Goal: Task Accomplishment & Management: Manage account settings

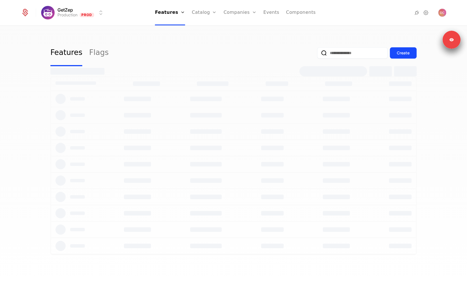
select select "**"
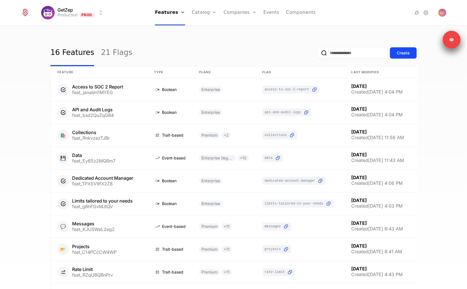
click at [202, 30] on link "Plans" at bounding box center [213, 27] width 29 height 5
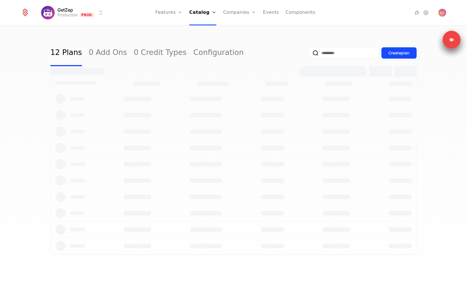
select select "**"
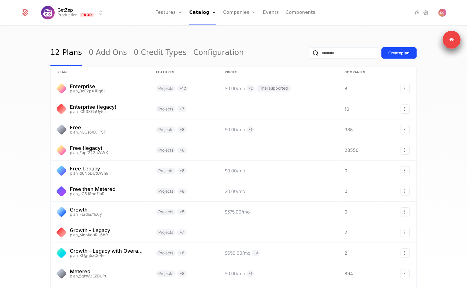
click at [208, 57] on link "Configuration" at bounding box center [210, 54] width 29 height 5
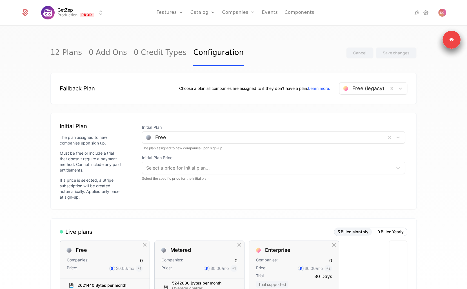
click at [201, 17] on link "Catalog" at bounding box center [202, 12] width 25 height 25
select select "**"
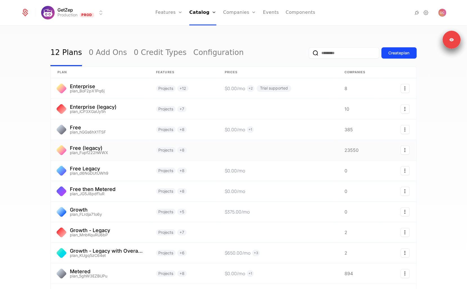
click at [99, 150] on link at bounding box center [100, 150] width 99 height 20
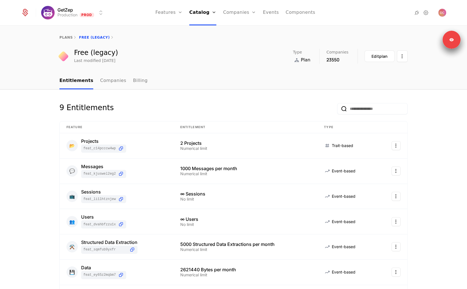
click at [190, 66] on div "plans Free (legacy) Free (legacy) Last modified yesterday Type Plan Companies 2…" at bounding box center [233, 49] width 467 height 46
click at [172, 30] on link "Features" at bounding box center [175, 27] width 26 height 5
click at [395, 141] on td at bounding box center [392, 145] width 30 height 25
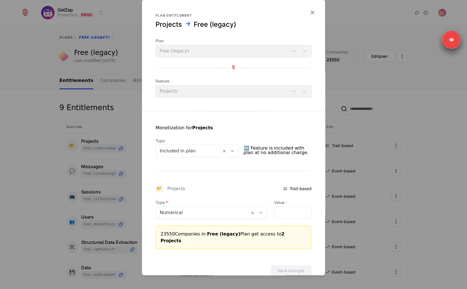
click at [395, 142] on div at bounding box center [233, 144] width 467 height 289
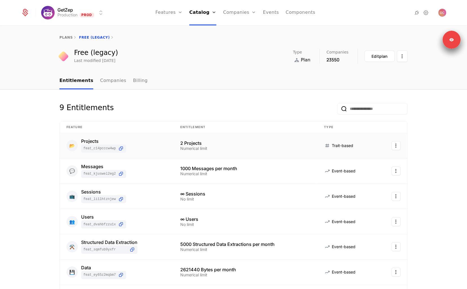
click at [391, 146] on html "GetZep Production Prod Features Features Flags Catalog Plans Add Ons Credits Co…" at bounding box center [233, 144] width 467 height 289
click at [357, 170] on div "Edit" at bounding box center [354, 173] width 10 height 8
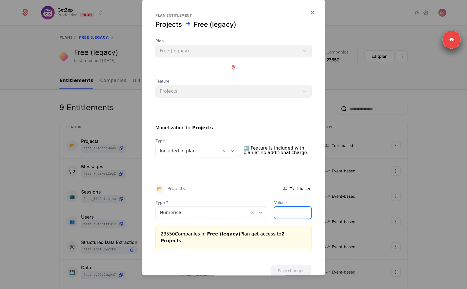
drag, startPoint x: 274, startPoint y: 216, endPoint x: 269, endPoint y: 214, distance: 5.3
click at [274, 214] on input "*" at bounding box center [292, 213] width 37 height 12
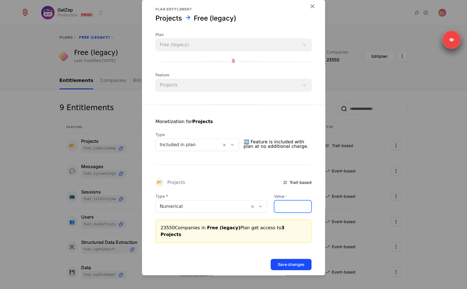
scroll to position [7, 0]
type input "*"
click at [291, 258] on button "Save changes" at bounding box center [291, 263] width 41 height 11
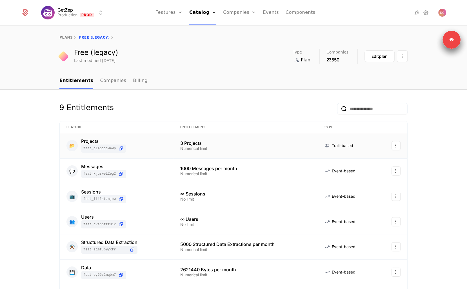
click at [394, 143] on html "GetZep Production Prod Features Features Flags Catalog Plans Add Ons Credits Co…" at bounding box center [233, 144] width 467 height 289
click at [363, 173] on div "Edit" at bounding box center [370, 173] width 43 height 8
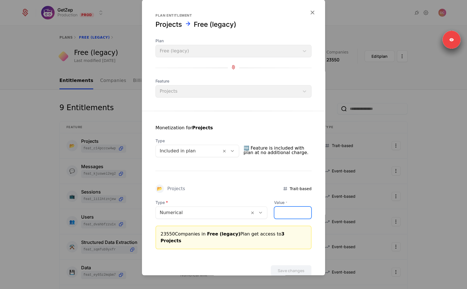
click at [286, 208] on input "*" at bounding box center [292, 213] width 37 height 12
type input "*"
click at [302, 213] on input "*" at bounding box center [292, 213] width 37 height 12
click at [286, 265] on button "Save changes" at bounding box center [291, 270] width 41 height 11
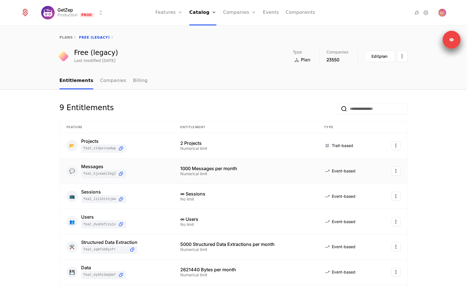
click at [394, 171] on html "GetZep Production Prod Features Features Flags Catalog Plans Add Ons Credits Co…" at bounding box center [233, 144] width 467 height 289
click at [357, 197] on div "Edit" at bounding box center [354, 198] width 10 height 8
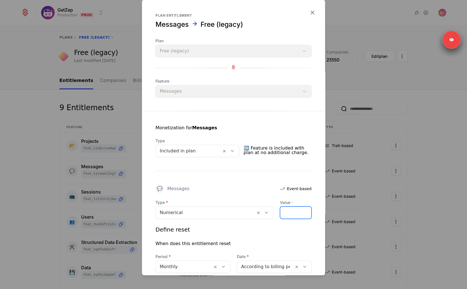
click at [289, 212] on input "****" at bounding box center [295, 213] width 31 height 12
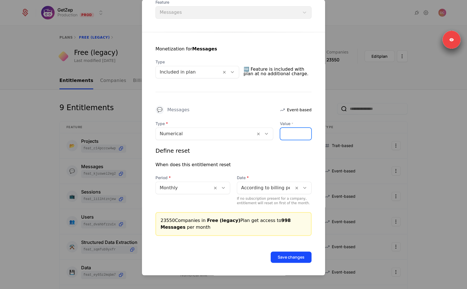
scroll to position [79, 0]
type input "***"
click at [295, 259] on button "Save changes" at bounding box center [291, 257] width 41 height 11
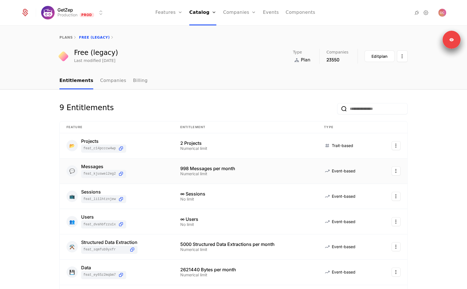
click at [395, 174] on html "GetZep Production Prod Features Features Flags Catalog Plans Add Ons Credits Co…" at bounding box center [233, 144] width 467 height 289
click at [369, 198] on div "Edit" at bounding box center [370, 198] width 43 height 8
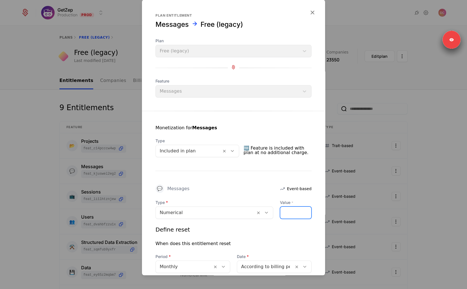
click at [280, 214] on input "***" at bounding box center [295, 213] width 31 height 12
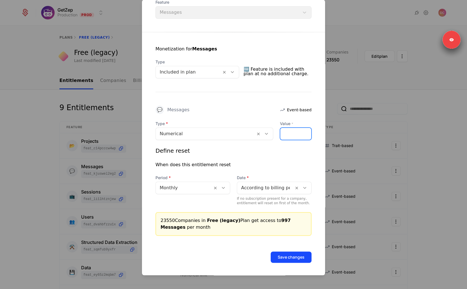
type input "***"
click at [293, 254] on button "Save changes" at bounding box center [291, 257] width 41 height 11
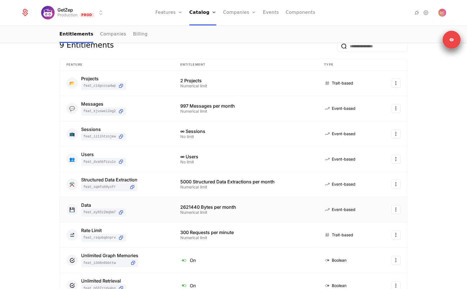
scroll to position [82, 0]
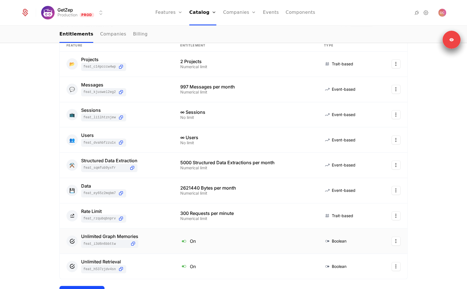
click at [395, 243] on html "GetZep Production Prod Features Features Flags Catalog Plans Add Ons Credits Co…" at bounding box center [233, 144] width 467 height 289
click at [357, 269] on div "Edit" at bounding box center [354, 267] width 10 height 8
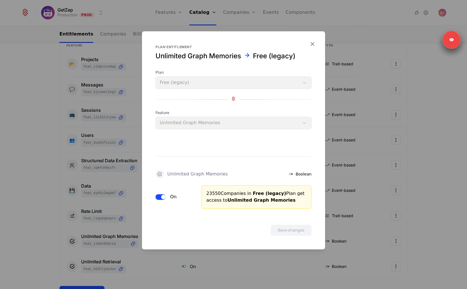
click at [163, 197] on span "button" at bounding box center [163, 197] width 5 height 5
click at [282, 226] on button "Save changes" at bounding box center [291, 229] width 41 height 11
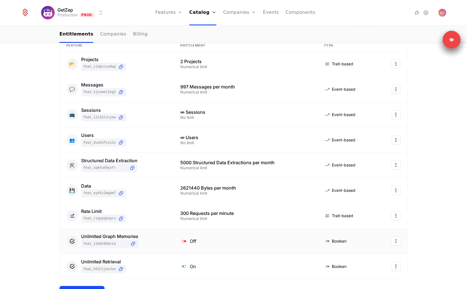
click at [398, 241] on td at bounding box center [392, 240] width 30 height 25
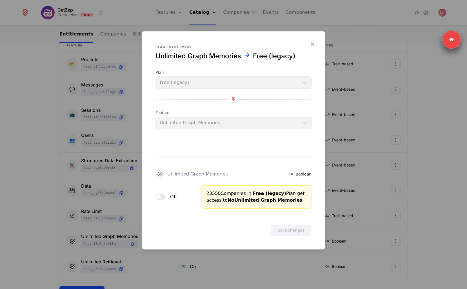
click at [163, 196] on div "Off" at bounding box center [165, 197] width 21 height 6
click at [159, 197] on span "button" at bounding box center [158, 197] width 5 height 5
click at [287, 232] on button "Save changes" at bounding box center [291, 229] width 41 height 11
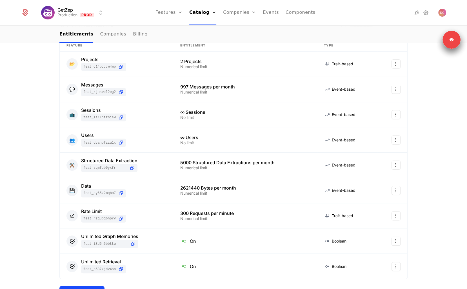
click at [31, 192] on div "9 Entitlements Feature Entitlement Type 📂 Projects feat_C14PCcCW4WP 2 Projects …" at bounding box center [233, 192] width 467 height 369
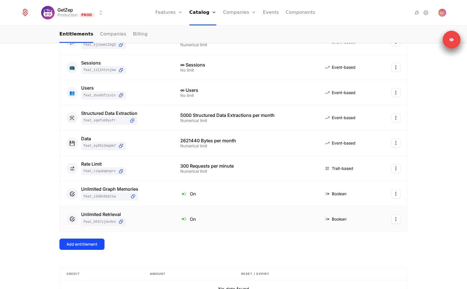
scroll to position [133, 0]
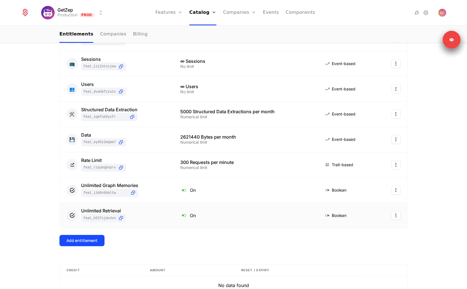
click at [397, 215] on html "GetZep Production Prod Features Features Flags Catalog Plans Add Ons Credits Co…" at bounding box center [233, 144] width 467 height 289
click at [356, 243] on div "Edit" at bounding box center [354, 242] width 10 height 8
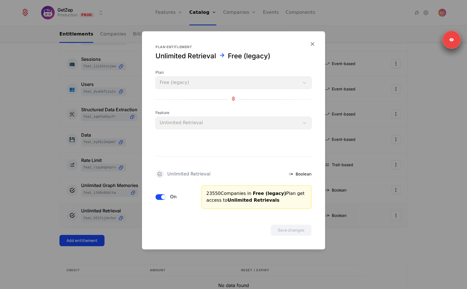
drag, startPoint x: 162, startPoint y: 194, endPoint x: 203, endPoint y: 206, distance: 41.9
click at [163, 195] on button "On" at bounding box center [160, 197] width 10 height 6
drag, startPoint x: 260, startPoint y: 223, endPoint x: 290, endPoint y: 232, distance: 31.5
click at [261, 224] on div "Save changes" at bounding box center [233, 222] width 183 height 27
click at [290, 232] on button "Save changes" at bounding box center [291, 229] width 41 height 11
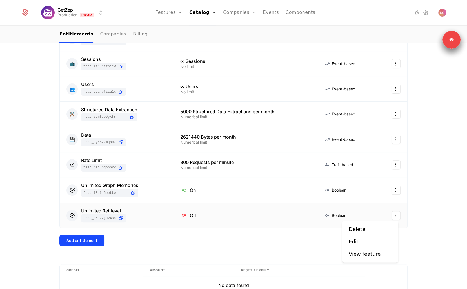
click at [395, 213] on html "GetZep Production Prod Features Features Flags Catalog Plans Add Ons Credits Co…" at bounding box center [233, 144] width 467 height 289
click at [355, 241] on div "Edit" at bounding box center [354, 242] width 10 height 8
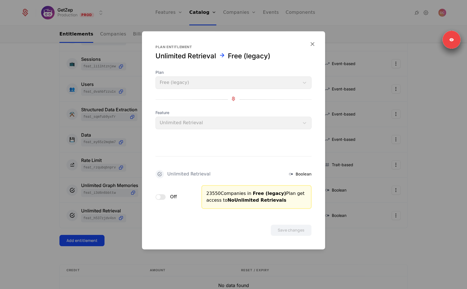
drag, startPoint x: 164, startPoint y: 202, endPoint x: 160, endPoint y: 197, distance: 6.6
click at [165, 202] on div "Off" at bounding box center [174, 197] width 39 height 24
click at [160, 196] on span "button" at bounding box center [158, 197] width 5 height 5
click at [285, 230] on button "Save changes" at bounding box center [291, 229] width 41 height 11
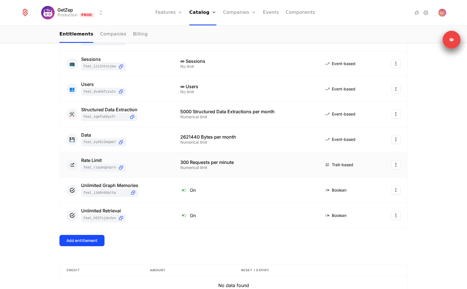
click at [393, 163] on html "GetZep Production Prod Features Features Flags Catalog Plans Add Ons Credits Co…" at bounding box center [233, 144] width 467 height 289
click at [361, 188] on div "Edit" at bounding box center [356, 191] width 14 height 8
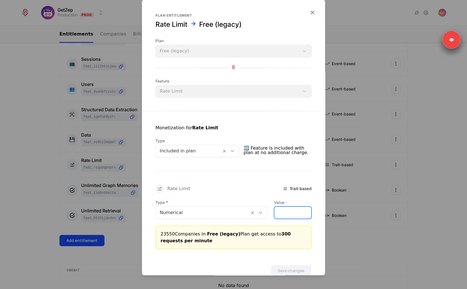
click at [285, 212] on input "***" at bounding box center [292, 213] width 37 height 12
type input "***"
click at [281, 268] on button "Save changes" at bounding box center [291, 270] width 41 height 11
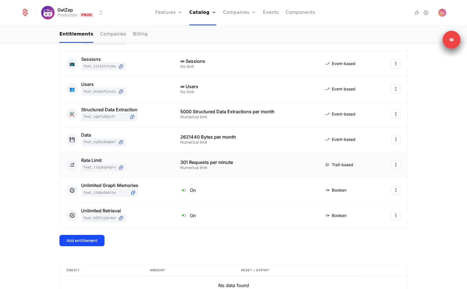
click at [392, 163] on html "GetZep Production Prod Features Features Flags Catalog Plans Add Ons Credits Co…" at bounding box center [233, 144] width 467 height 289
click at [356, 192] on div "Edit" at bounding box center [354, 191] width 10 height 8
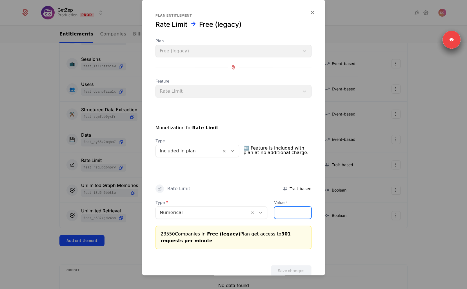
click at [279, 212] on input "***" at bounding box center [292, 213] width 37 height 12
type input "***"
click at [279, 268] on button "Save changes" at bounding box center [291, 270] width 41 height 11
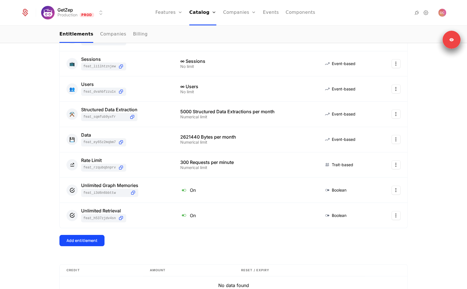
click at [199, 238] on div "Add entitlement" at bounding box center [233, 240] width 348 height 11
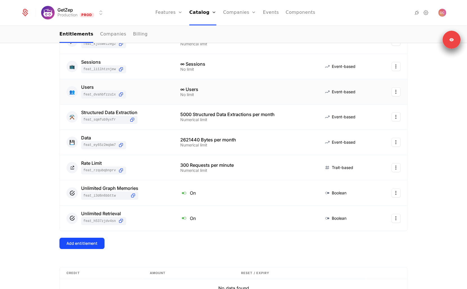
scroll to position [0, 0]
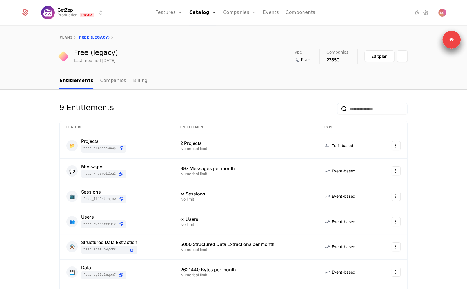
click at [153, 111] on div "9 Entitlements" at bounding box center [233, 112] width 348 height 18
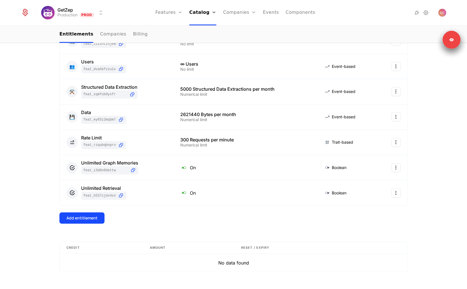
scroll to position [167, 0]
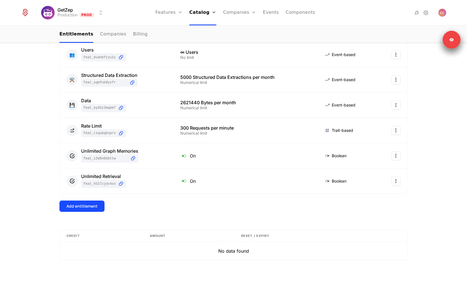
click at [164, 201] on div "Add entitlement" at bounding box center [233, 206] width 348 height 11
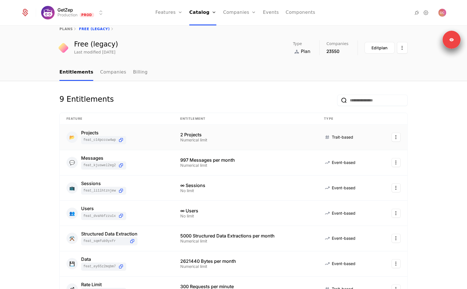
scroll to position [0, 0]
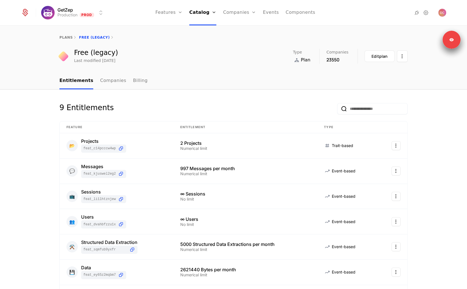
click at [204, 30] on link "Plans" at bounding box center [210, 27] width 29 height 5
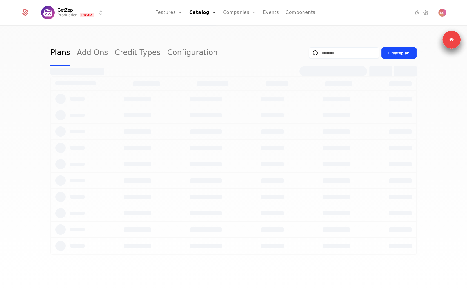
select select "**"
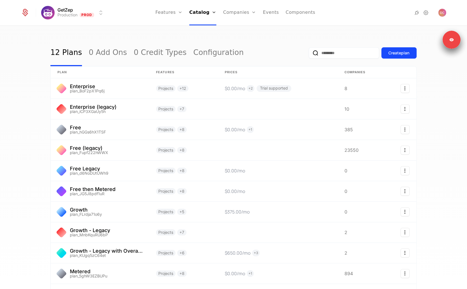
click at [174, 29] on link "Features" at bounding box center [175, 27] width 26 height 5
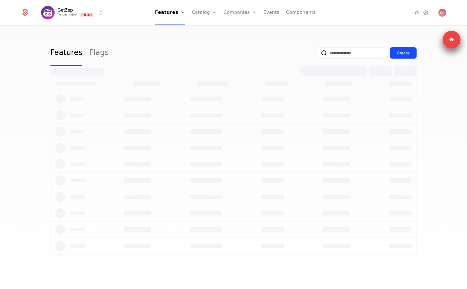
select select "**"
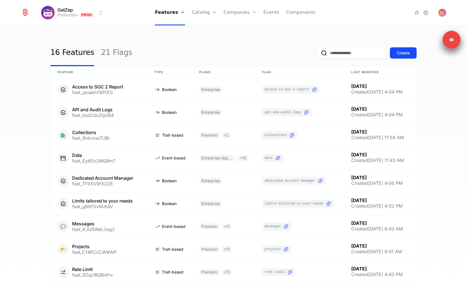
click at [135, 41] on div "16 Features 21 Flags Create" at bounding box center [233, 53] width 366 height 26
click at [202, 30] on link "Plans" at bounding box center [213, 27] width 29 height 5
select select "**"
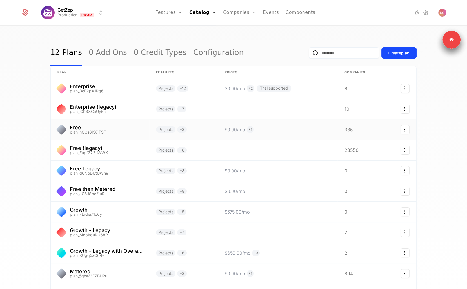
click at [89, 139] on link at bounding box center [100, 129] width 99 height 20
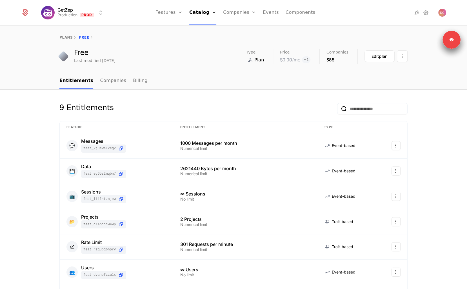
drag, startPoint x: 202, startPoint y: 31, endPoint x: 192, endPoint y: 48, distance: 20.1
click at [202, 30] on link "Plans" at bounding box center [210, 27] width 29 height 5
select select "**"
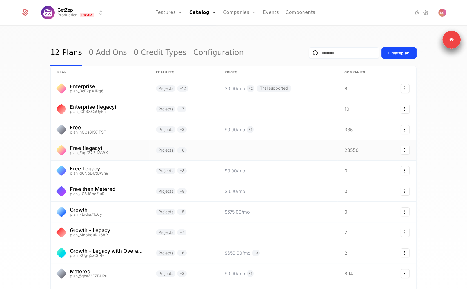
click at [115, 149] on link at bounding box center [100, 150] width 99 height 20
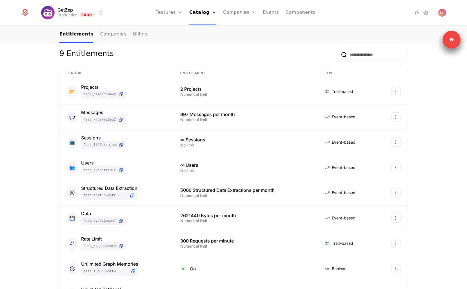
scroll to position [55, 0]
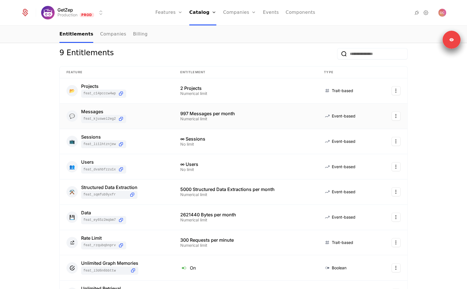
click at [393, 116] on html "GetZep Production Prod Features Features Flags Catalog Plans Add Ons Credits Co…" at bounding box center [233, 144] width 467 height 289
click at [367, 143] on div "Edit" at bounding box center [370, 143] width 43 height 8
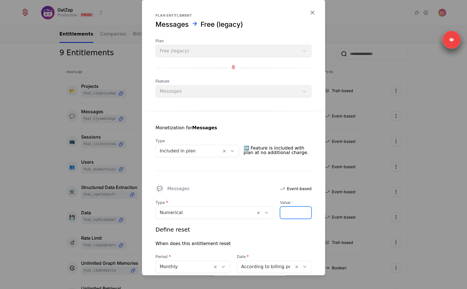
click at [288, 208] on input "***" at bounding box center [295, 213] width 31 height 12
click at [290, 213] on input "***" at bounding box center [295, 213] width 31 height 12
type input "***"
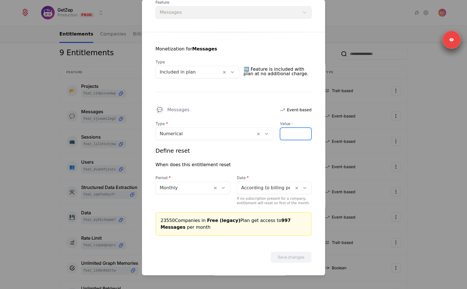
scroll to position [79, 0]
drag, startPoint x: 261, startPoint y: 235, endPoint x: 271, endPoint y: 232, distance: 10.8
click at [261, 236] on div "Save changes" at bounding box center [233, 249] width 183 height 27
click at [421, 190] on div at bounding box center [233, 144] width 467 height 289
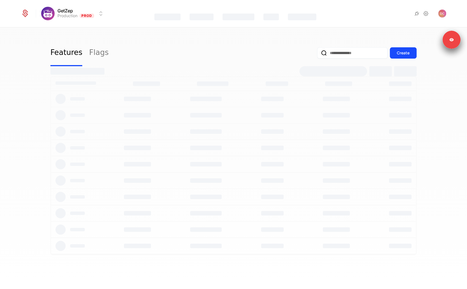
select select "**"
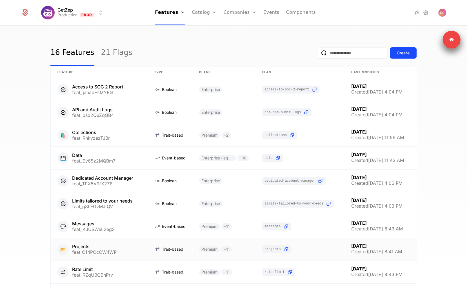
click at [106, 246] on link at bounding box center [99, 249] width 97 height 23
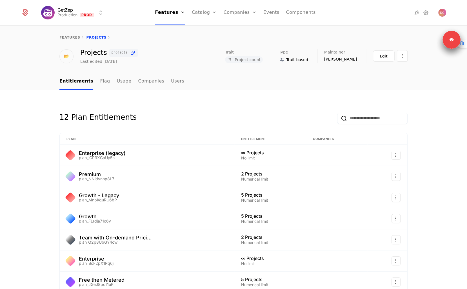
click at [100, 79] on link "Flag" at bounding box center [105, 81] width 10 height 17
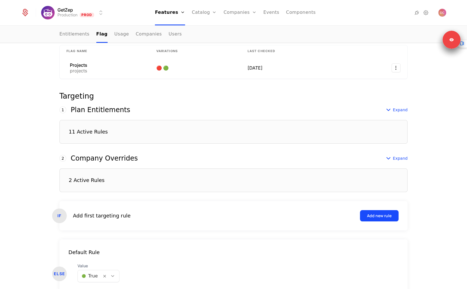
scroll to position [97, 0]
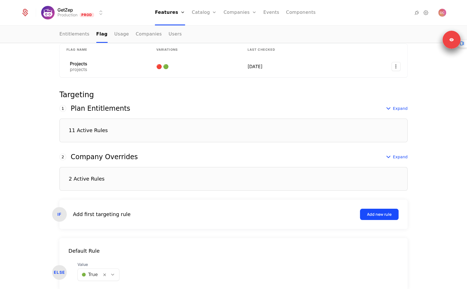
click at [211, 109] on div "1 This number reflects this rule’s evaluation order. Schematic evaluates first …" at bounding box center [233, 108] width 348 height 7
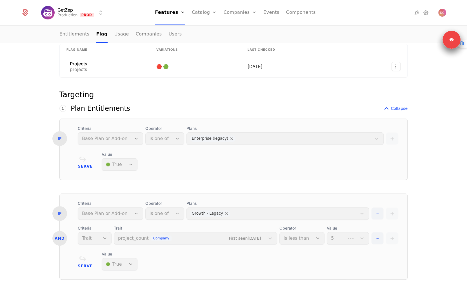
click at [167, 105] on div "1 This number reflects this rule’s evaluation order. Schematic evaluates first …" at bounding box center [233, 108] width 348 height 7
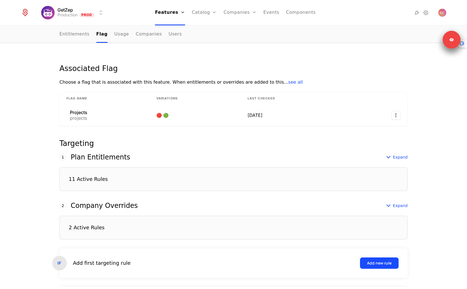
scroll to position [88, 0]
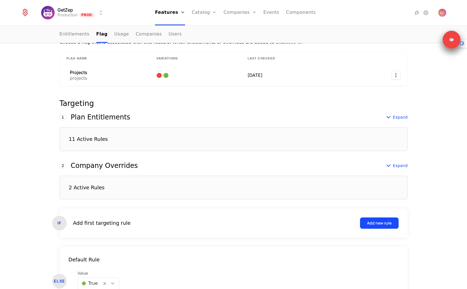
click at [54, 125] on div "Associated Flag Choose a flag that is associated with this feature. When entitl…" at bounding box center [233, 164] width 366 height 296
click at [138, 142] on div "11 Active Rules" at bounding box center [233, 139] width 348 height 24
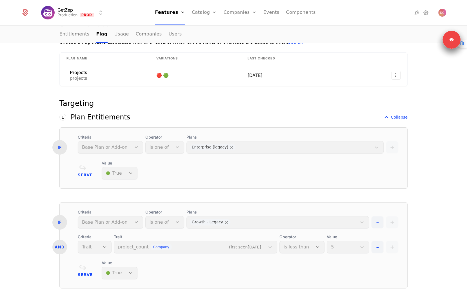
click at [350, 136] on span "Plans" at bounding box center [284, 137] width 197 height 6
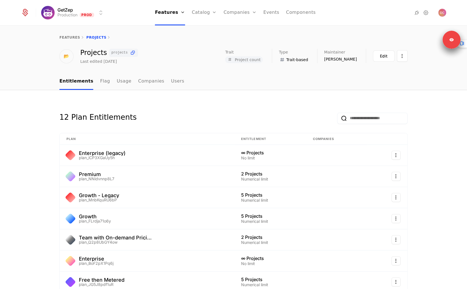
click at [72, 36] on link "features" at bounding box center [69, 37] width 21 height 4
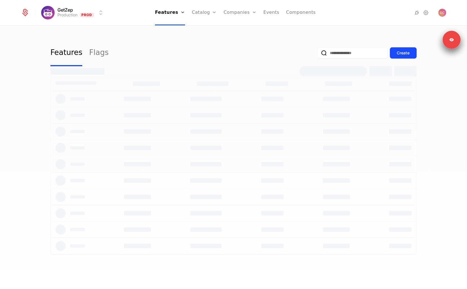
select select "**"
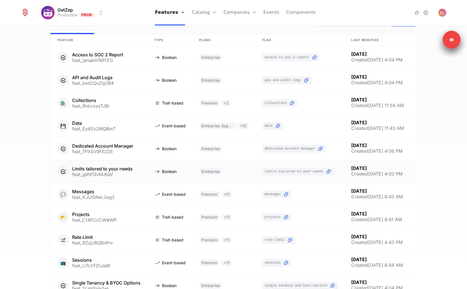
scroll to position [121, 0]
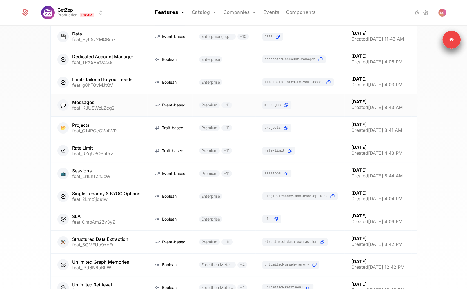
click at [88, 111] on link at bounding box center [99, 105] width 97 height 23
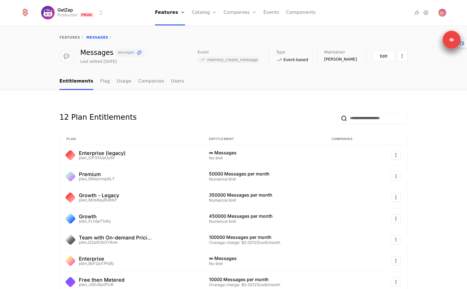
click at [101, 84] on link "Flag" at bounding box center [105, 81] width 10 height 17
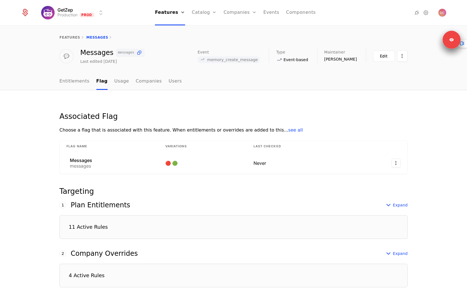
click at [121, 224] on div "11 Active Rules" at bounding box center [233, 227] width 348 height 24
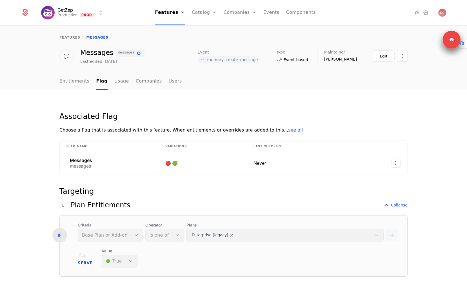
click at [126, 205] on div "1 This number reflects this rule’s evaluation order. Schematic evaluates first …" at bounding box center [233, 205] width 348 height 7
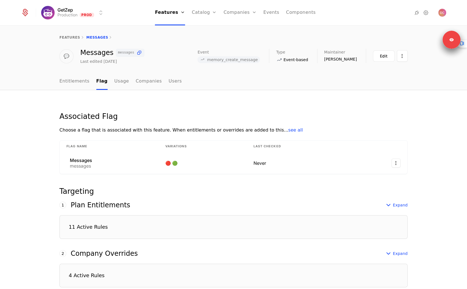
click at [28, 190] on div "Associated Flag Choose a flag that is associated with this feature. When entitl…" at bounding box center [233, 251] width 467 height 323
click at [208, 91] on div "Associated Flag Choose a flag that is associated with this feature. When entitl…" at bounding box center [233, 251] width 467 height 323
click at [106, 205] on div "Plan Entitlements" at bounding box center [100, 205] width 59 height 7
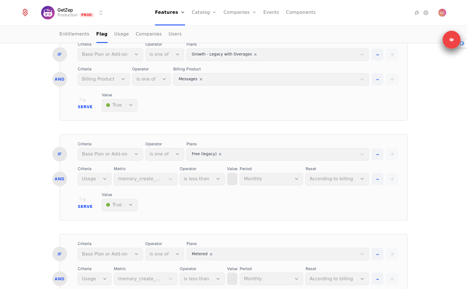
scroll to position [928, 0]
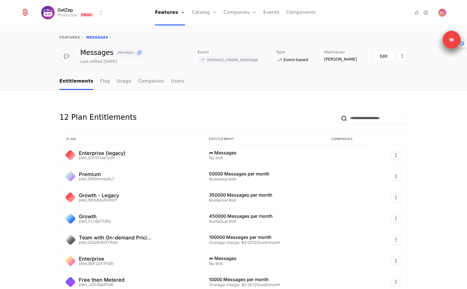
click at [68, 39] on link "features" at bounding box center [69, 37] width 21 height 4
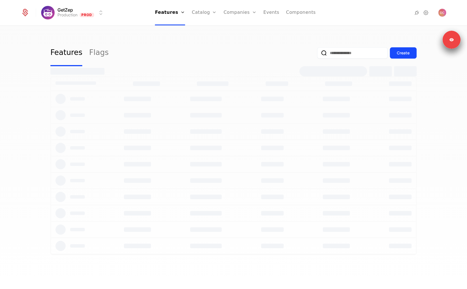
select select "**"
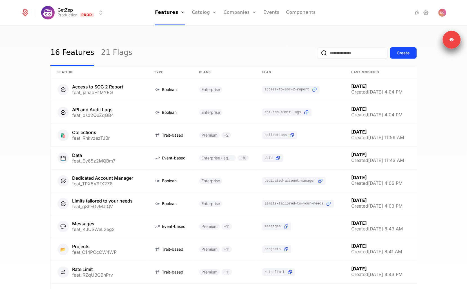
click at [342, 53] on input "email" at bounding box center [352, 52] width 70 height 11
type input "**********"
click at [317, 54] on button "submit" at bounding box center [317, 54] width 0 height 0
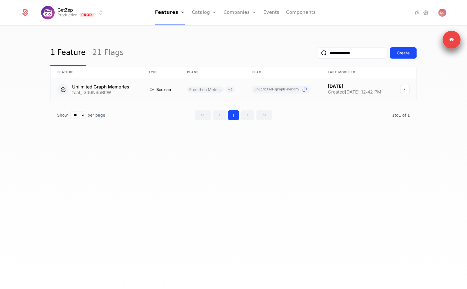
click at [157, 88] on link at bounding box center [161, 89] width 38 height 23
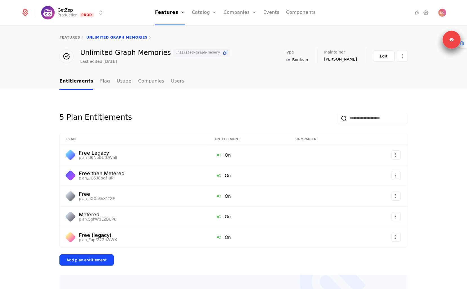
click at [100, 78] on link "Flag" at bounding box center [105, 81] width 10 height 17
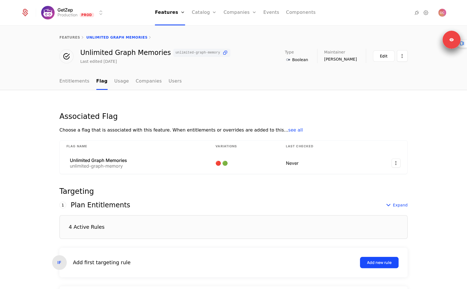
click at [97, 220] on div "4 Active Rules" at bounding box center [233, 227] width 348 height 24
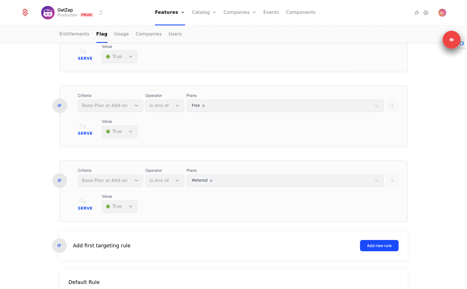
scroll to position [314, 0]
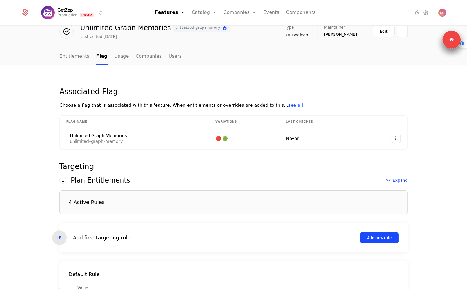
scroll to position [74, 0]
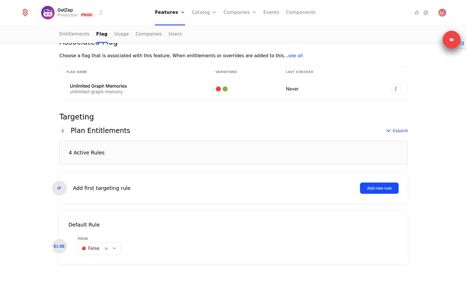
click at [88, 134] on div "1 This number reflects this rule’s evaluation order. Schematic evaluates first …" at bounding box center [233, 145] width 348 height 37
click at [119, 131] on div "1 This number reflects this rule’s evaluation order. Schematic evaluates first …" at bounding box center [233, 130] width 348 height 7
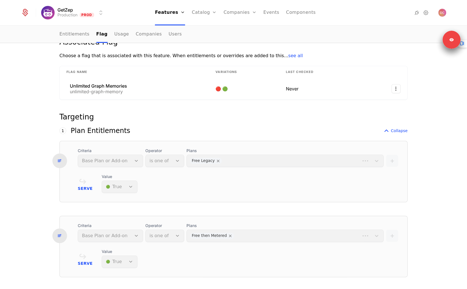
click at [111, 131] on div "Plan Entitlements" at bounding box center [100, 130] width 59 height 7
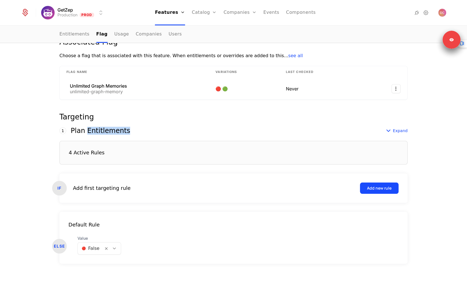
click at [111, 131] on div "Plan Entitlements" at bounding box center [100, 130] width 59 height 7
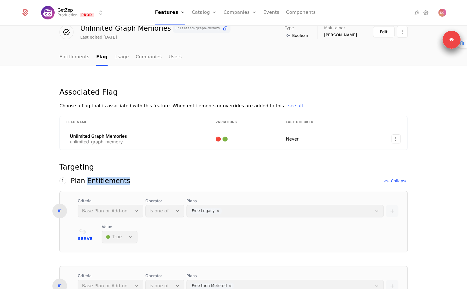
scroll to position [0, 0]
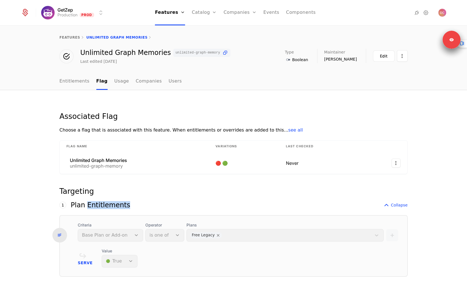
click at [70, 38] on link "features" at bounding box center [69, 37] width 21 height 4
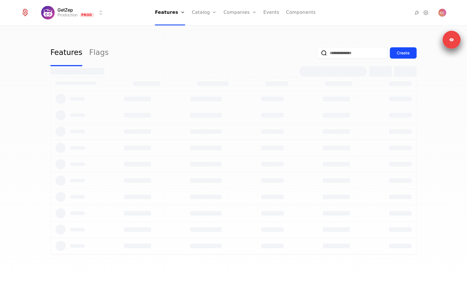
select select "**"
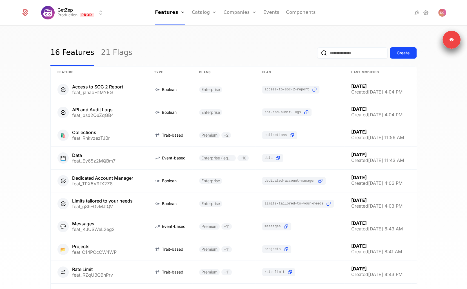
click at [336, 53] on input "email" at bounding box center [352, 52] width 70 height 11
type input "*********"
click at [317, 54] on button "submit" at bounding box center [317, 54] width 0 height 0
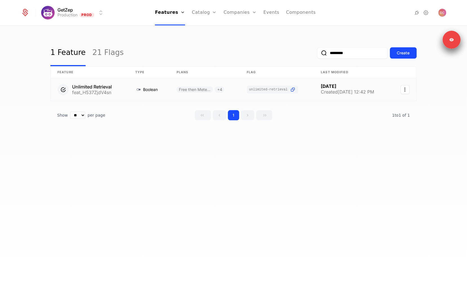
click at [132, 92] on link at bounding box center [148, 89] width 41 height 23
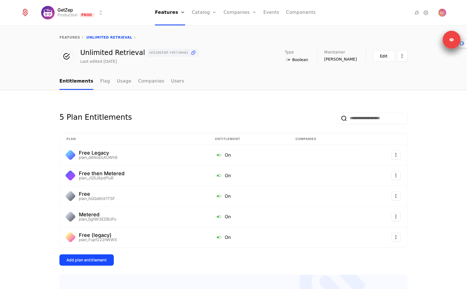
click at [100, 82] on link "Flag" at bounding box center [105, 81] width 10 height 17
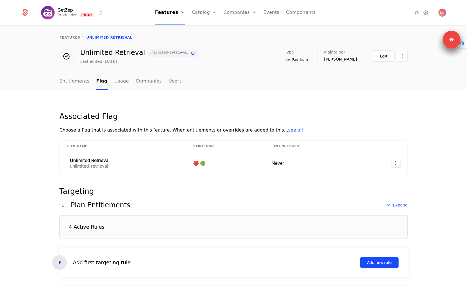
click at [102, 205] on div "Plan Entitlements" at bounding box center [100, 205] width 59 height 7
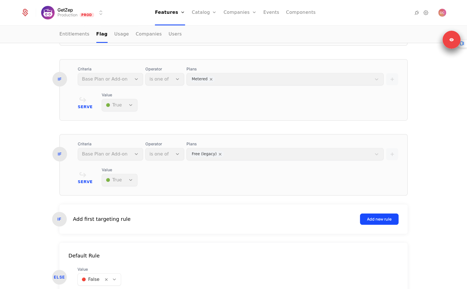
scroll to position [306, 0]
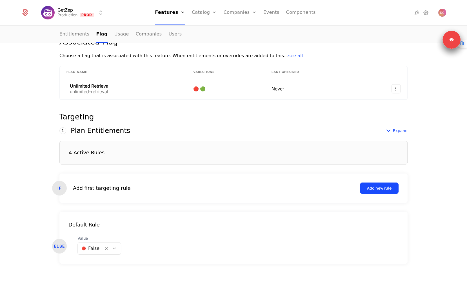
click at [89, 152] on div "4 Active Rules" at bounding box center [87, 152] width 36 height 5
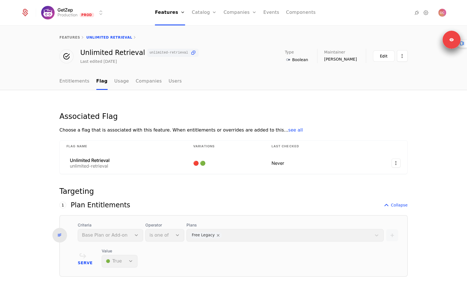
click at [64, 31] on div "features Unlimited Retrieval" at bounding box center [233, 37] width 467 height 23
click at [65, 36] on link "features" at bounding box center [69, 37] width 21 height 4
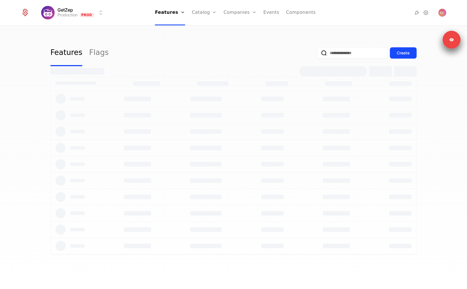
select select "**"
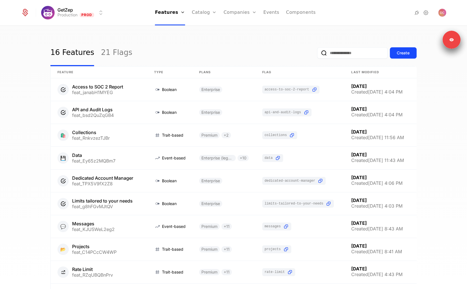
drag, startPoint x: 336, startPoint y: 54, endPoint x: 334, endPoint y: 50, distance: 3.7
click at [336, 53] on input "email" at bounding box center [352, 52] width 70 height 11
type input "**********"
click at [317, 54] on button "submit" at bounding box center [317, 54] width 0 height 0
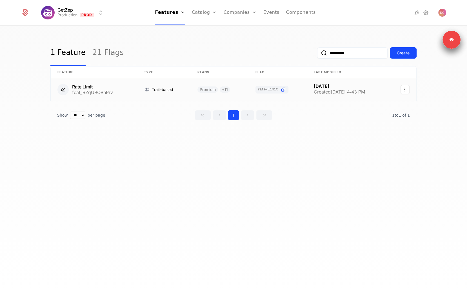
click at [99, 89] on link at bounding box center [94, 89] width 86 height 23
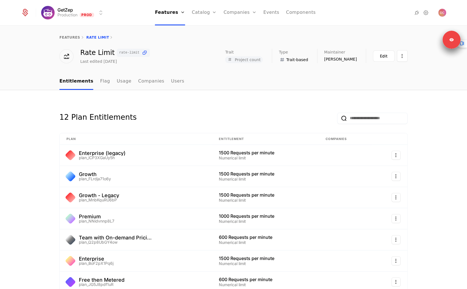
click at [100, 82] on link "Flag" at bounding box center [105, 81] width 10 height 17
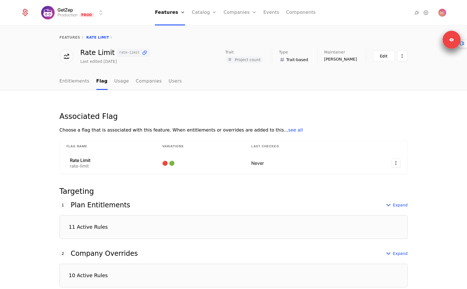
click at [110, 221] on div "11 Active Rules" at bounding box center [233, 227] width 348 height 24
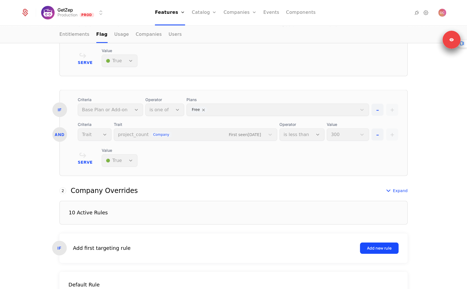
scroll to position [1124, 0]
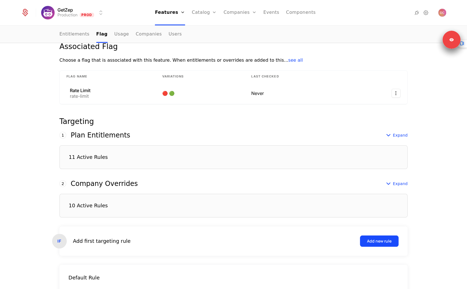
scroll to position [123, 0]
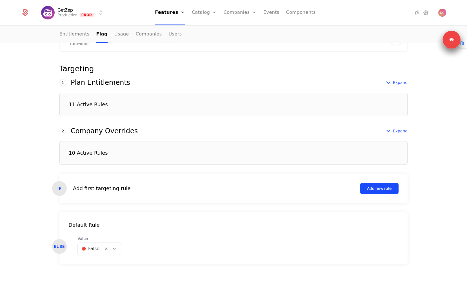
click at [75, 103] on div "11 Active Rules" at bounding box center [88, 104] width 39 height 5
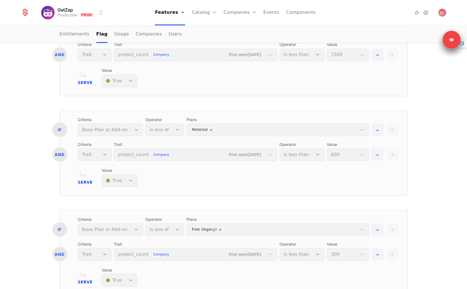
scroll to position [1026, 0]
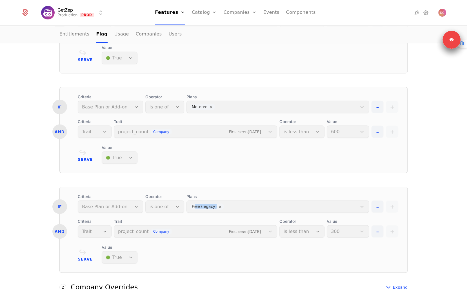
drag, startPoint x: 187, startPoint y: 204, endPoint x: 222, endPoint y: 204, distance: 34.9
click at [222, 204] on div "Plans Free (legacy)" at bounding box center [277, 203] width 183 height 19
click at [266, 206] on div "Plans Free (legacy)" at bounding box center [277, 203] width 183 height 19
click at [205, 30] on link "Plans" at bounding box center [213, 27] width 29 height 5
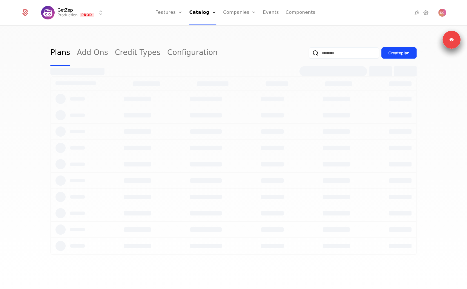
select select "**"
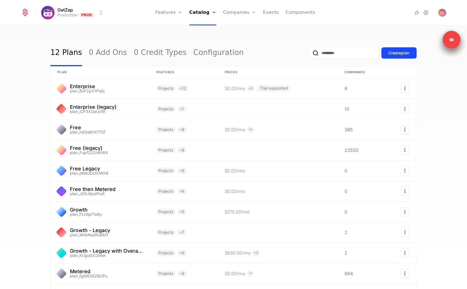
click at [328, 56] on input "email" at bounding box center [344, 52] width 70 height 11
type input "****"
click at [309, 54] on button "submit" at bounding box center [309, 54] width 0 height 0
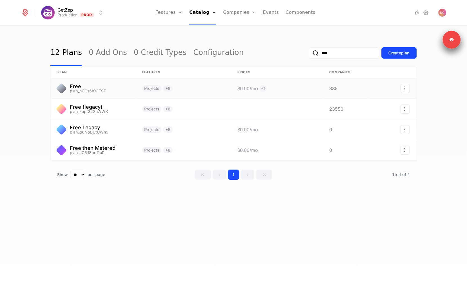
click at [105, 90] on link at bounding box center [93, 88] width 85 height 20
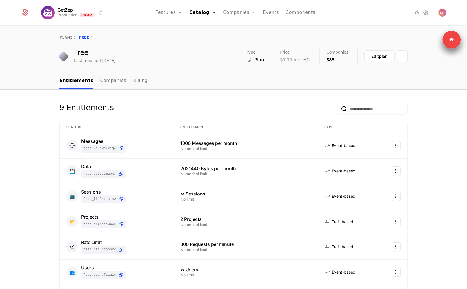
scroll to position [123, 0]
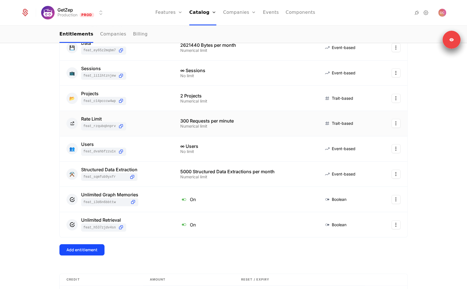
click at [392, 123] on html "GetZep Production Prod Features Features Flags Catalog Plans Add Ons Credits Co…" at bounding box center [233, 144] width 467 height 289
click at [354, 147] on div "Edit" at bounding box center [354, 150] width 10 height 8
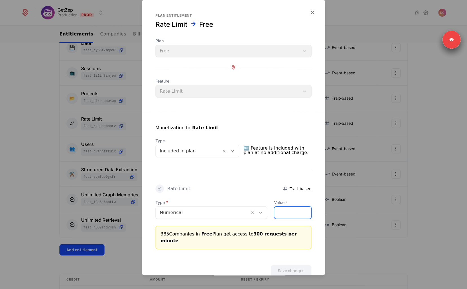
click at [282, 211] on input "***" at bounding box center [292, 213] width 37 height 12
type input "***"
click at [281, 265] on button "Save changes" at bounding box center [291, 270] width 41 height 11
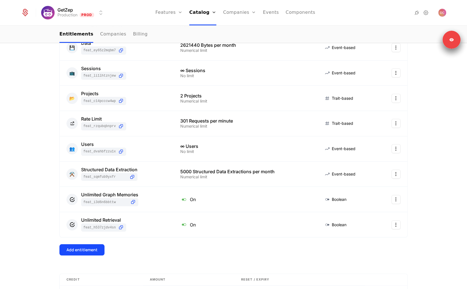
click at [433, 206] on div "9 Entitlements Feature Entitlement Type 💬 Messages feat_KJUSWeL2eg2 1000 Messag…" at bounding box center [233, 150] width 467 height 369
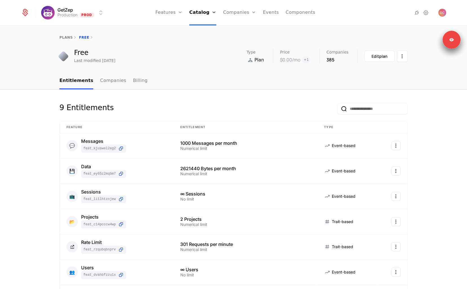
click at [61, 35] on link "plans" at bounding box center [65, 37] width 13 height 4
select select "**"
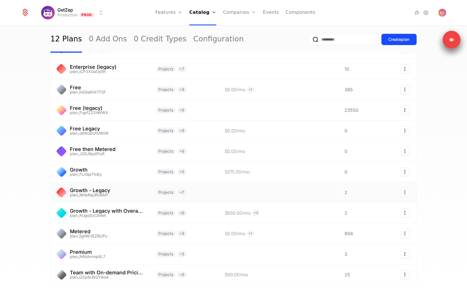
scroll to position [81, 0]
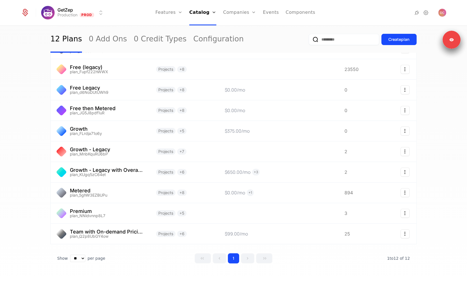
click at [155, 253] on div "Show ** ** ** *** *** per page per page 1 1 to 12 of 12 of 12" at bounding box center [233, 258] width 366 height 10
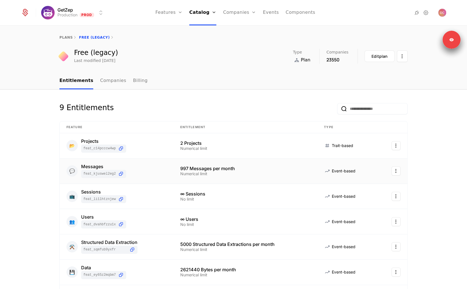
click at [398, 168] on td at bounding box center [392, 171] width 30 height 25
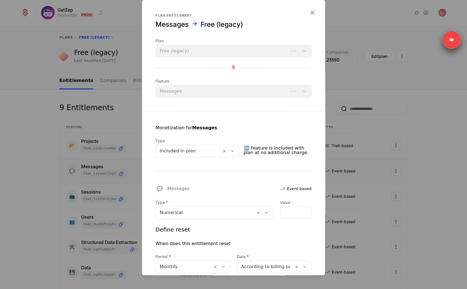
click at [394, 172] on div at bounding box center [233, 144] width 467 height 289
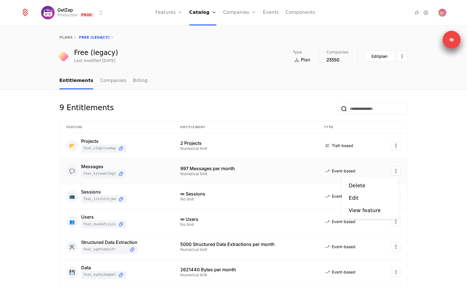
click at [391, 172] on html "GetZep Production Prod Features Features Flags Catalog Plans Add Ons Credits Co…" at bounding box center [233, 144] width 467 height 289
click at [357, 199] on div "Edit" at bounding box center [354, 198] width 10 height 8
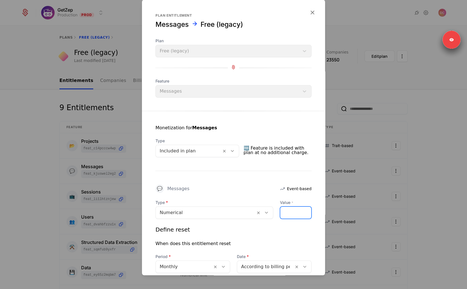
drag, startPoint x: 296, startPoint y: 213, endPoint x: 299, endPoint y: 212, distance: 3.2
click at [296, 213] on input "***" at bounding box center [295, 213] width 31 height 12
click at [300, 211] on input "***" at bounding box center [295, 213] width 31 height 12
type input "****"
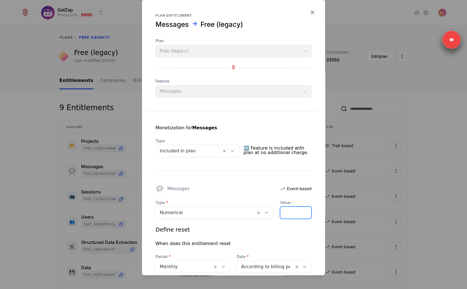
click at [300, 211] on input "****" at bounding box center [295, 213] width 31 height 12
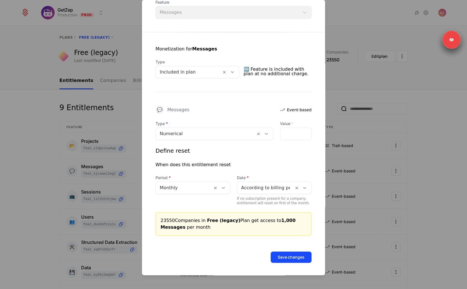
click at [295, 254] on button "Save changes" at bounding box center [291, 257] width 41 height 11
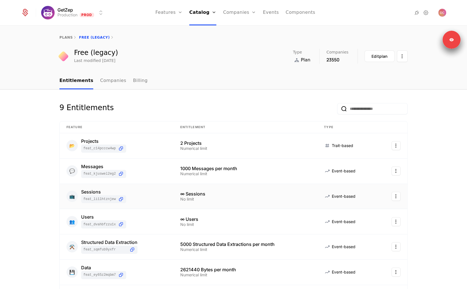
click at [394, 196] on html "GetZep Production Prod Features Features Flags Catalog Plans Add Ons Credits Co…" at bounding box center [233, 144] width 467 height 289
click at [355, 223] on div "Edit" at bounding box center [354, 223] width 10 height 8
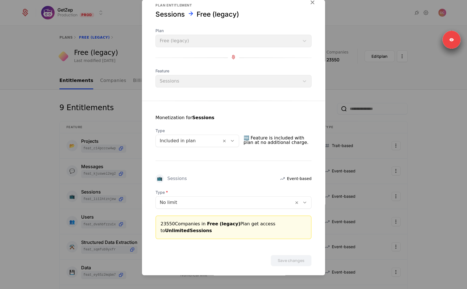
scroll to position [14, 0]
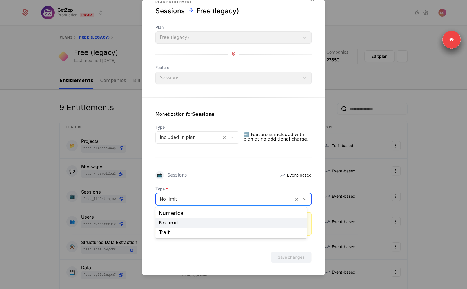
click at [194, 203] on div "No limit" at bounding box center [225, 199] width 138 height 10
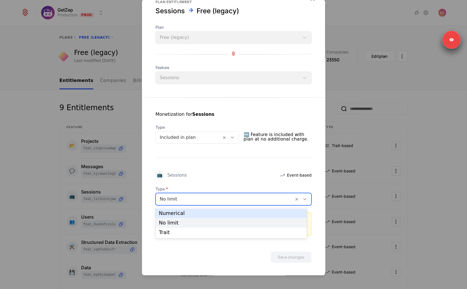
click at [188, 214] on div "Numerical" at bounding box center [231, 213] width 144 height 5
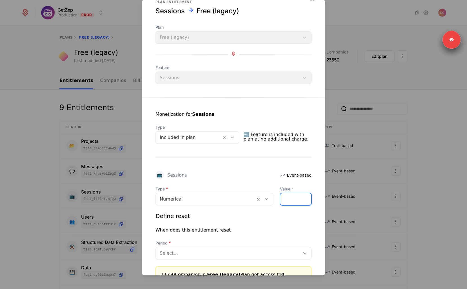
drag, startPoint x: 282, startPoint y: 198, endPoint x: 265, endPoint y: 197, distance: 16.4
click at [266, 197] on div "Type Numerical Value * *" at bounding box center [233, 195] width 156 height 19
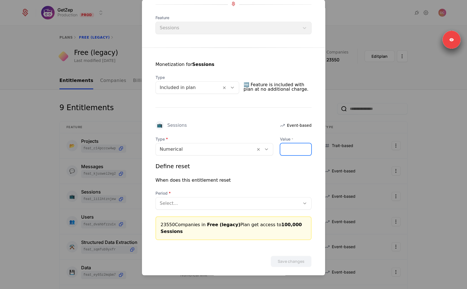
scroll to position [68, 0]
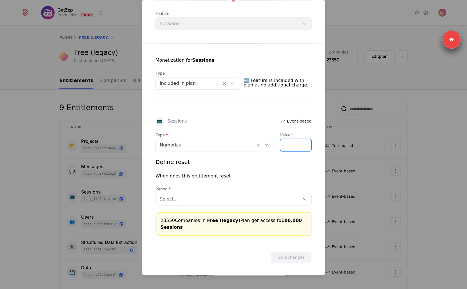
type input "******"
click at [261, 174] on div "When does this entitlement reset" at bounding box center [233, 176] width 156 height 7
drag, startPoint x: 283, startPoint y: 247, endPoint x: 287, endPoint y: 259, distance: 12.8
click at [283, 247] on div "Save changes" at bounding box center [233, 249] width 183 height 27
click at [221, 205] on div "Type Numerical Value * ****** Define reset When does this entitlement reset Per…" at bounding box center [233, 184] width 156 height 104
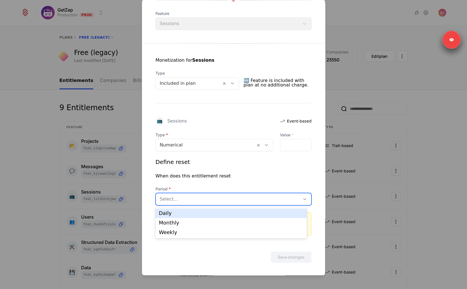
click at [220, 199] on div at bounding box center [228, 199] width 136 height 8
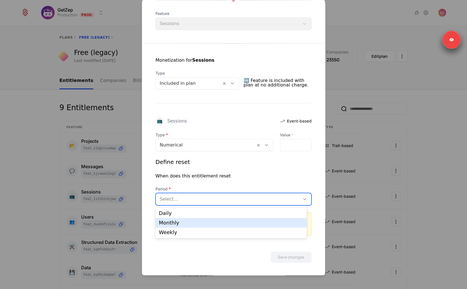
drag, startPoint x: 205, startPoint y: 220, endPoint x: 212, endPoint y: 224, distance: 8.5
click at [205, 220] on div "Monthly" at bounding box center [231, 222] width 144 height 5
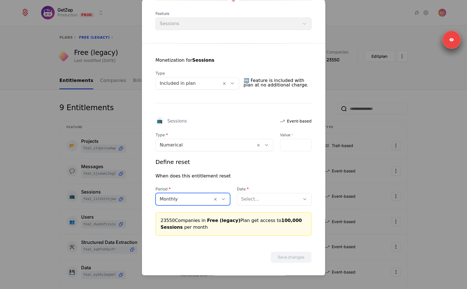
click at [280, 198] on div at bounding box center [268, 199] width 55 height 8
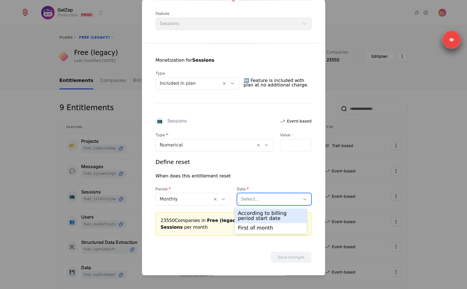
drag, startPoint x: 269, startPoint y: 220, endPoint x: 284, endPoint y: 237, distance: 22.5
click at [269, 220] on div "According to billing period start date" at bounding box center [271, 216] width 66 height 10
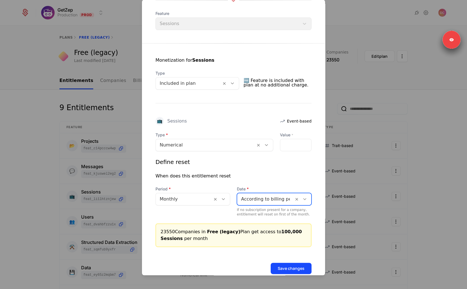
click at [293, 263] on button "Save changes" at bounding box center [291, 268] width 41 height 11
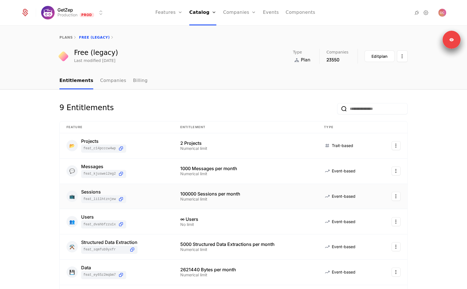
click at [395, 196] on html "GetZep Production Prod Features Features Flags Catalog Plans Add Ons Credits Co…" at bounding box center [233, 144] width 467 height 289
click at [361, 224] on div "Edit" at bounding box center [356, 223] width 14 height 8
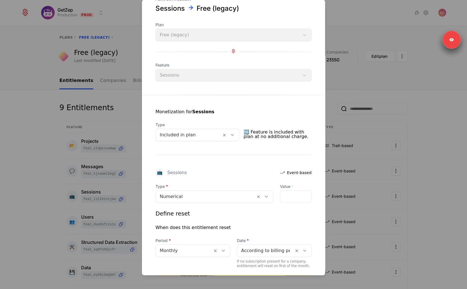
scroll to position [55, 0]
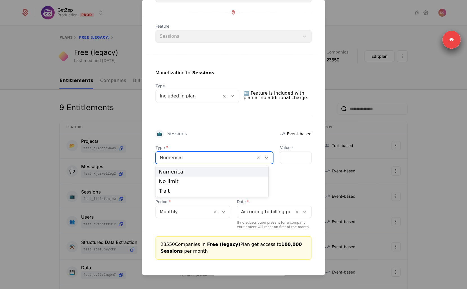
click at [188, 154] on div at bounding box center [206, 158] width 92 height 8
drag, startPoint x: 175, startPoint y: 184, endPoint x: 178, endPoint y: 183, distance: 3.4
click at [175, 183] on div "No limit" at bounding box center [212, 181] width 106 height 5
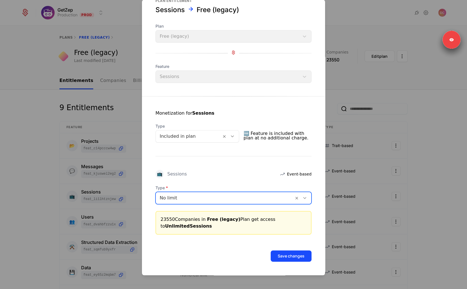
scroll to position [14, 0]
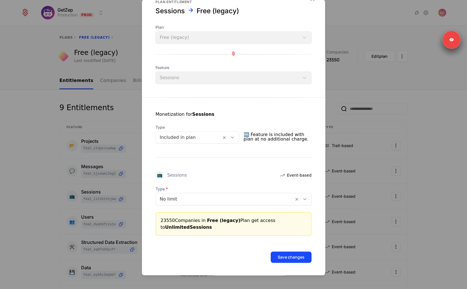
click at [294, 258] on button "Save changes" at bounding box center [291, 257] width 41 height 11
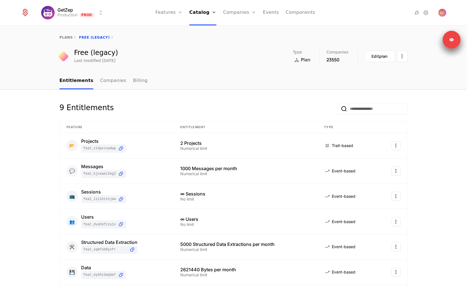
click at [437, 213] on div "9 Entitlements Feature Entitlement Type 📂 Projects feat_C14PCcCW4WP 2 Projects …" at bounding box center [233, 274] width 467 height 369
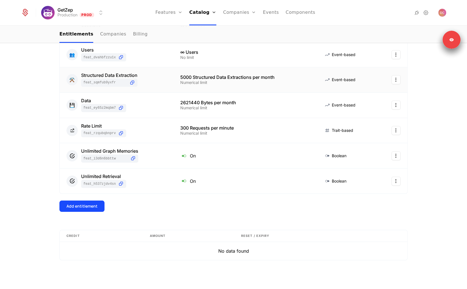
scroll to position [113, 0]
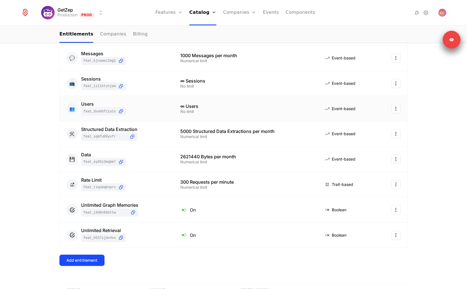
click at [393, 106] on html "GetZep Production Prod Features Features Flags Catalog Plans Add Ons Credits Co…" at bounding box center [233, 144] width 467 height 289
click at [366, 134] on div "Edit" at bounding box center [370, 136] width 43 height 8
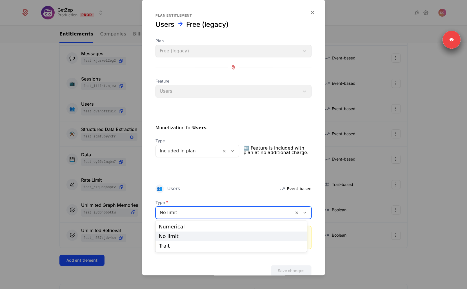
click at [203, 209] on div at bounding box center [225, 213] width 130 height 8
click at [209, 194] on div "Monetization for Users Type Included in plan 🆓 Feature is included with plan at…" at bounding box center [233, 180] width 183 height 138
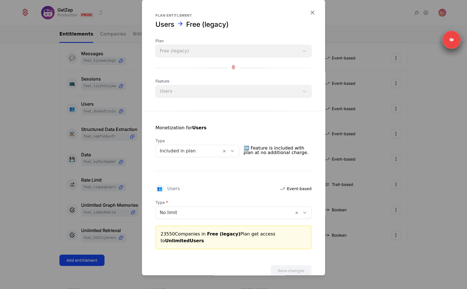
click at [217, 209] on div at bounding box center [225, 213] width 130 height 8
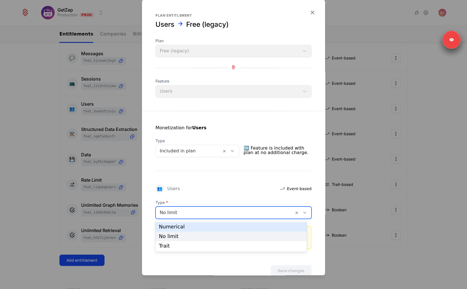
drag, startPoint x: 195, startPoint y: 225, endPoint x: 200, endPoint y: 222, distance: 5.2
click at [195, 225] on div "Numerical" at bounding box center [231, 226] width 144 height 5
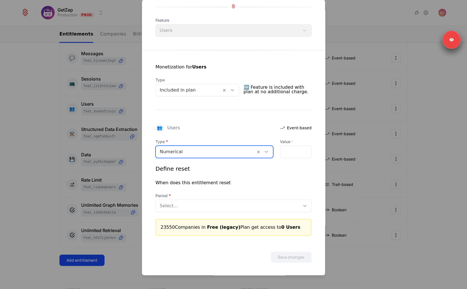
scroll to position [61, 0]
click at [283, 156] on input "*" at bounding box center [295, 152] width 31 height 12
click at [283, 155] on input "*" at bounding box center [295, 152] width 31 height 12
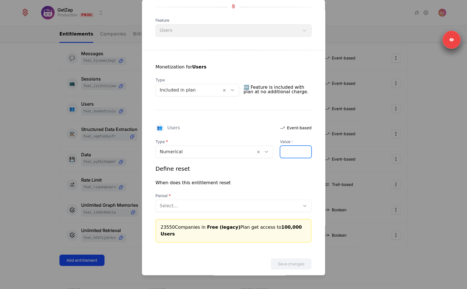
type input "******"
click at [223, 207] on div at bounding box center [228, 206] width 136 height 8
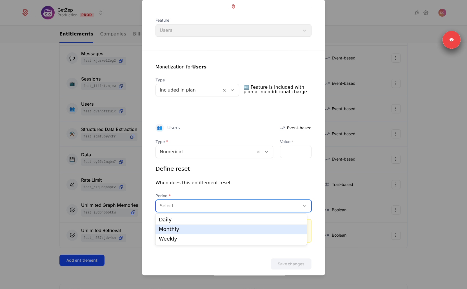
click at [203, 231] on div "Monthly" at bounding box center [231, 229] width 144 height 5
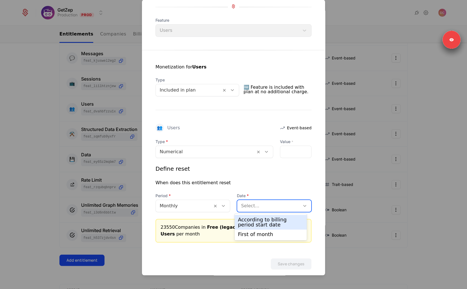
drag, startPoint x: 281, startPoint y: 203, endPoint x: 272, endPoint y: 217, distance: 16.4
click at [281, 204] on div at bounding box center [268, 206] width 55 height 8
click at [271, 217] on div "According to billing period start date" at bounding box center [271, 222] width 66 height 10
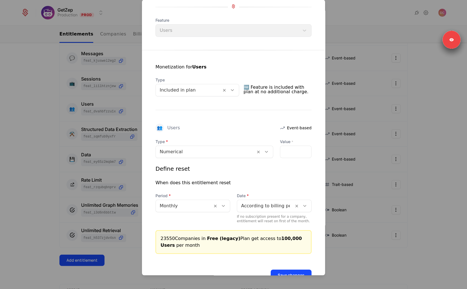
drag, startPoint x: 289, startPoint y: 270, endPoint x: 257, endPoint y: 230, distance: 50.8
click at [260, 230] on form "Plan entitlement Users Free (legacy) Plan Free (legacy) Feature Users Monetizat…" at bounding box center [233, 116] width 183 height 355
click at [282, 270] on button "Save changes" at bounding box center [291, 275] width 41 height 11
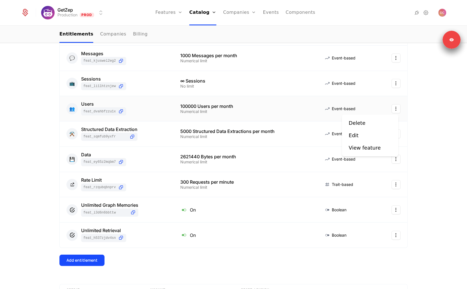
click at [398, 107] on html "GetZep Production Prod Features Features Flags Catalog Plans Add Ons Credits Co…" at bounding box center [233, 144] width 467 height 289
click at [368, 133] on div "Edit" at bounding box center [370, 136] width 43 height 8
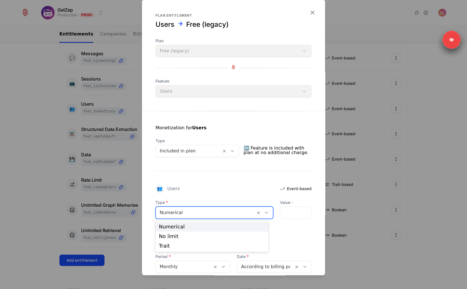
drag, startPoint x: 195, startPoint y: 211, endPoint x: 189, endPoint y: 221, distance: 12.1
click at [195, 211] on div at bounding box center [206, 213] width 92 height 8
click at [184, 235] on div "No limit" at bounding box center [212, 236] width 106 height 5
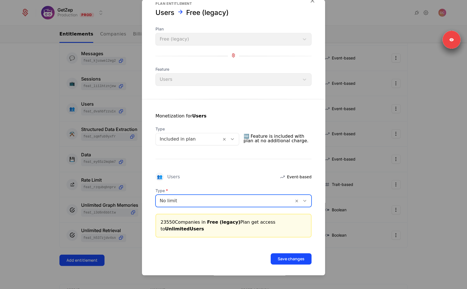
scroll to position [14, 0]
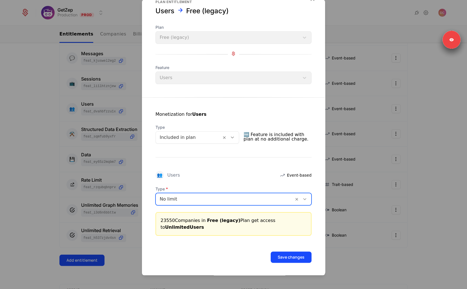
click at [294, 253] on button "Save changes" at bounding box center [291, 257] width 41 height 11
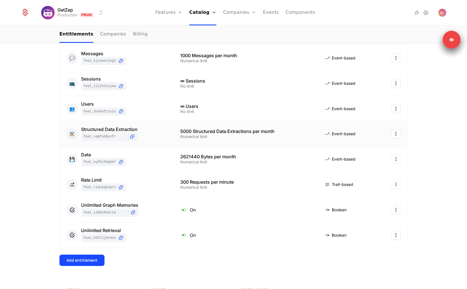
click at [392, 136] on html "GetZep Production Prod Features Features Flags Catalog Plans Add Ons Credits Co…" at bounding box center [233, 144] width 467 height 289
click at [358, 161] on div "Edit" at bounding box center [356, 161] width 14 height 8
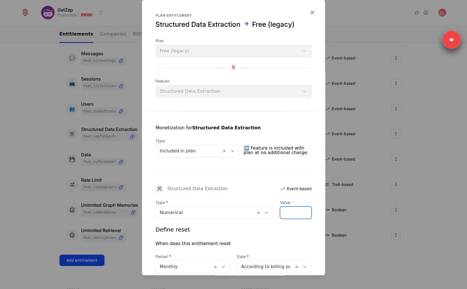
click at [291, 212] on input "****" at bounding box center [295, 213] width 31 height 12
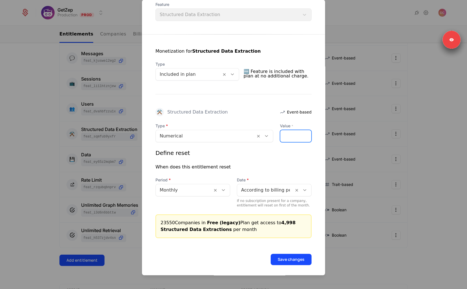
scroll to position [79, 0]
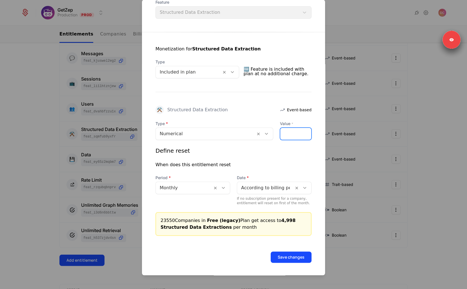
type input "****"
click at [289, 255] on button "Save changes" at bounding box center [291, 257] width 41 height 11
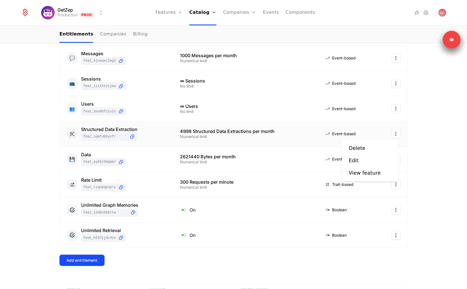
click at [396, 130] on html "GetZep Production Prod Features Features Flags Catalog Plans Add Ons Credits Co…" at bounding box center [233, 144] width 467 height 289
click at [354, 163] on div "Edit" at bounding box center [354, 161] width 10 height 8
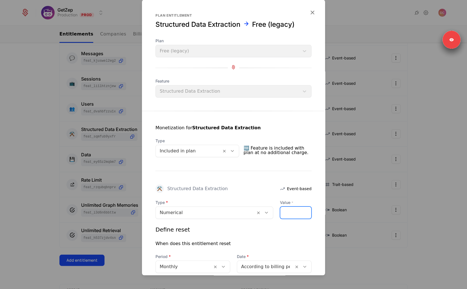
click at [287, 212] on input "****" at bounding box center [295, 213] width 31 height 12
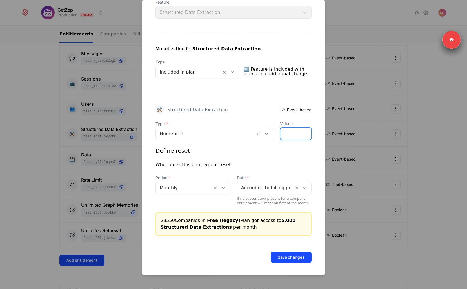
type input "****"
click at [283, 255] on button "Save changes" at bounding box center [291, 257] width 41 height 11
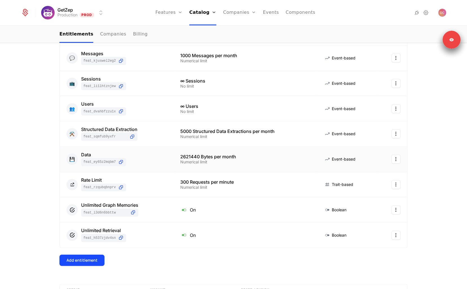
drag, startPoint x: 435, startPoint y: 164, endPoint x: 380, endPoint y: 151, distance: 56.7
click at [435, 163] on div "9 Entitlements Feature Entitlement Type 📂 Projects feat_C14PCcCW4WP 2 Projects …" at bounding box center [233, 161] width 467 height 369
click at [188, 156] on div "2621440 Bytes per month" at bounding box center [245, 156] width 130 height 5
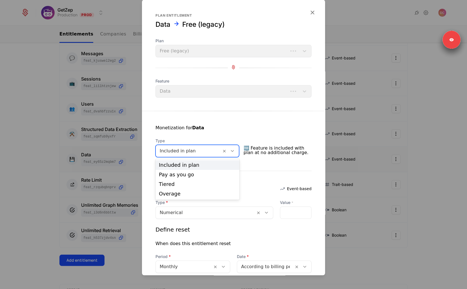
click at [188, 156] on div "Included in plan" at bounding box center [197, 151] width 84 height 12
click at [259, 127] on div "Monetization for Data" at bounding box center [233, 132] width 156 height 14
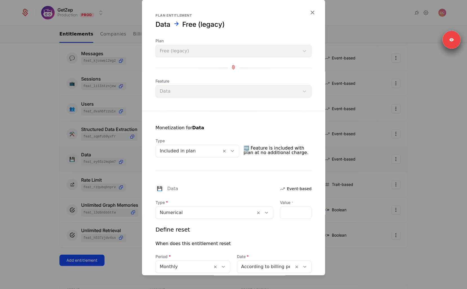
drag, startPoint x: 281, startPoint y: 204, endPoint x: 283, endPoint y: 209, distance: 5.7
click at [281, 204] on label "Value *" at bounding box center [296, 203] width 32 height 6
click at [281, 207] on input "*******" at bounding box center [295, 213] width 31 height 12
click at [284, 210] on input "*******" at bounding box center [295, 213] width 31 height 12
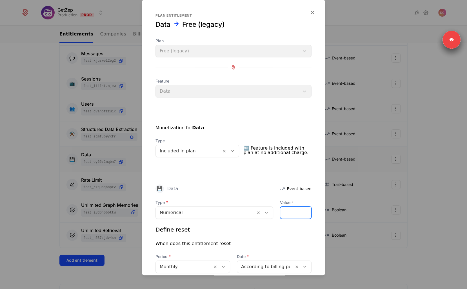
click at [284, 210] on input "*******" at bounding box center [295, 213] width 31 height 12
type input "*******"
click at [301, 214] on input "*******" at bounding box center [295, 213] width 31 height 12
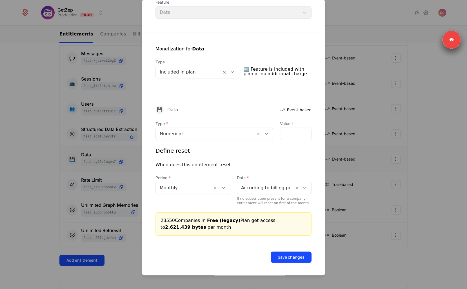
click at [293, 255] on button "Save changes" at bounding box center [291, 257] width 41 height 11
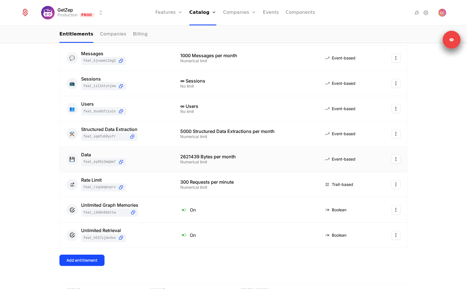
click at [394, 159] on html "GetZep Production Prod Features Features Flags Catalog Plans Add Ons Credits Co…" at bounding box center [233, 144] width 467 height 289
click at [366, 185] on div "Edit" at bounding box center [370, 186] width 43 height 8
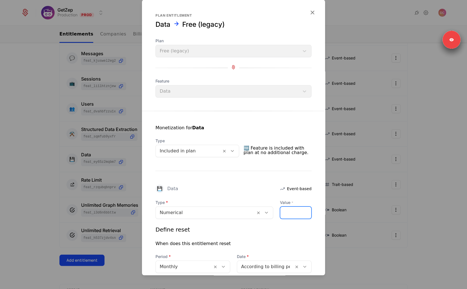
click at [289, 214] on input "*******" at bounding box center [295, 213] width 31 height 12
paste input "number"
type input "*******"
click at [308, 239] on div "Monetization for Data Type Included in plan 🆓 Feature is included with plan at …" at bounding box center [233, 213] width 183 height 204
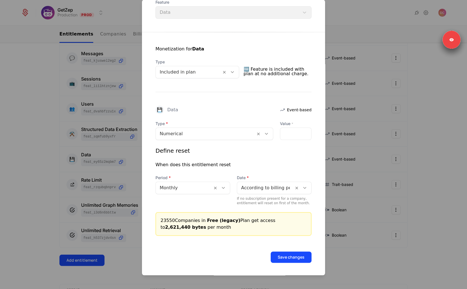
click at [297, 256] on button "Save changes" at bounding box center [291, 257] width 41 height 11
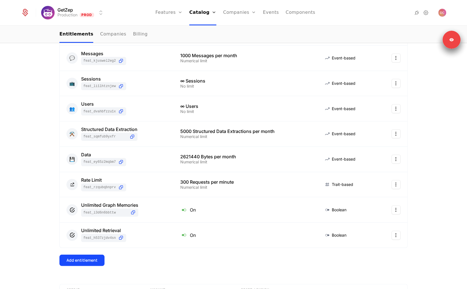
click at [155, 263] on div "Add entitlement" at bounding box center [233, 260] width 348 height 11
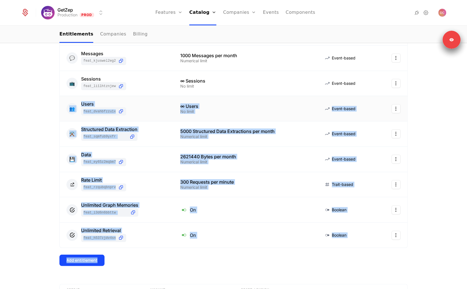
drag, startPoint x: 224, startPoint y: 258, endPoint x: 64, endPoint y: 115, distance: 214.6
click at [67, 116] on div "9 Entitlements Feature Entitlement Type 📂 Projects feat_C14PCcCW4WP 2 Projects …" at bounding box center [233, 137] width 348 height 294
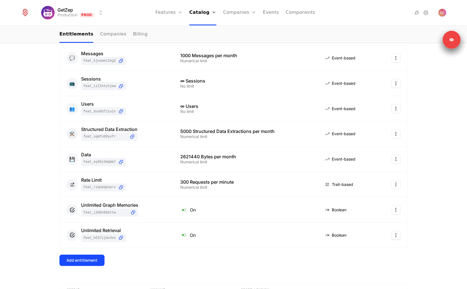
click at [38, 106] on div "9 Entitlements Feature Entitlement Type 📂 Projects feat_C14PCcCW4WP 2 Projects …" at bounding box center [233, 161] width 467 height 369
click at [162, 264] on div "9 Entitlements Feature Entitlement Type 📂 Projects feat_C14PCcCW4WP 2 Projects …" at bounding box center [233, 137] width 348 height 294
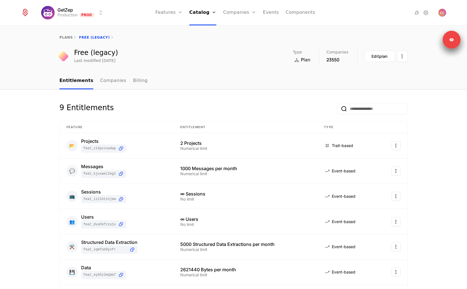
click at [28, 119] on div "9 Entitlements Feature Entitlement Type 📂 Projects feat_C14PCcCW4WP 2 Projects …" at bounding box center [233, 274] width 467 height 369
